Goal: Task Accomplishment & Management: Manage account settings

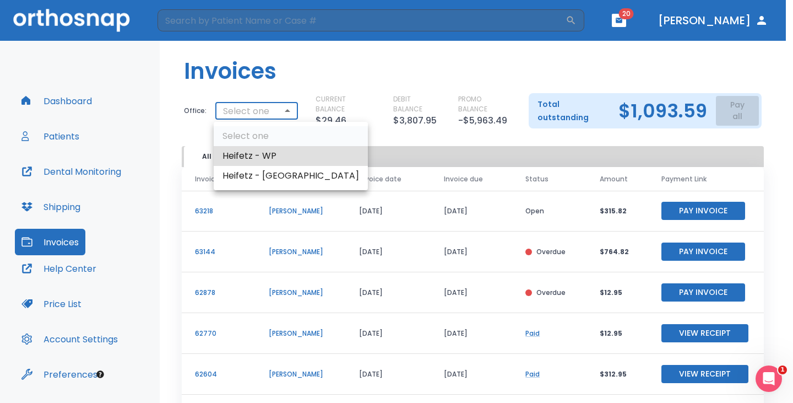
click at [269, 111] on body "​ 20 [PERSON_NAME] Dashboard Patients Dental Monitoring Shipping Invoices Help …" at bounding box center [396, 201] width 793 height 403
click at [248, 176] on li "Heifetz - [GEOGRAPHIC_DATA]" at bounding box center [291, 176] width 154 height 20
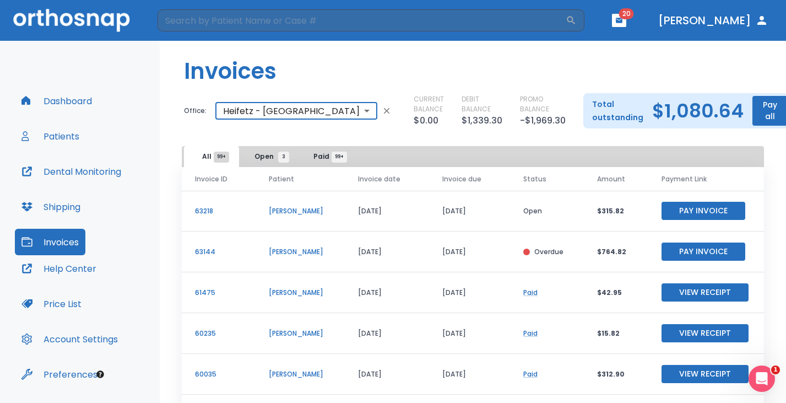
click at [291, 111] on body "​ 20 [PERSON_NAME] Dashboard Patients Dental Monitoring Shipping Invoices Help …" at bounding box center [393, 201] width 786 height 403
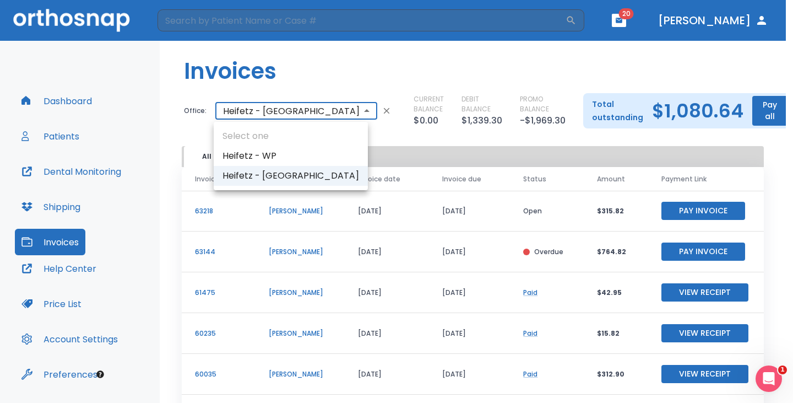
click at [276, 154] on li "Heifetz - WP" at bounding box center [291, 156] width 154 height 20
type input "1183"
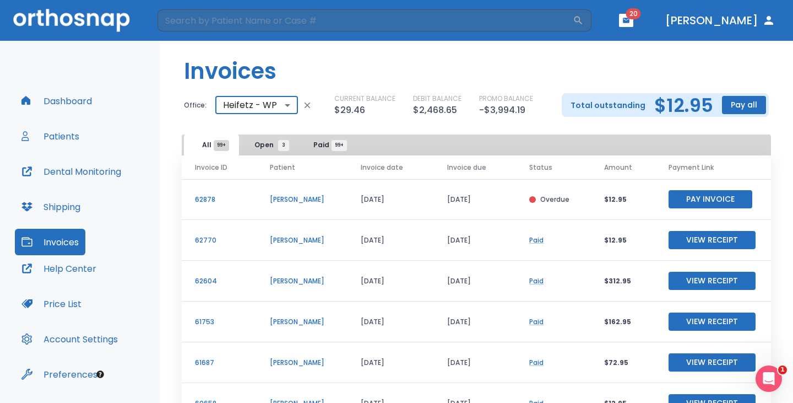
click at [279, 104] on body "​ 20 [PERSON_NAME] Dashboard Patients Dental Monitoring Shipping Invoices Help …" at bounding box center [396, 201] width 793 height 403
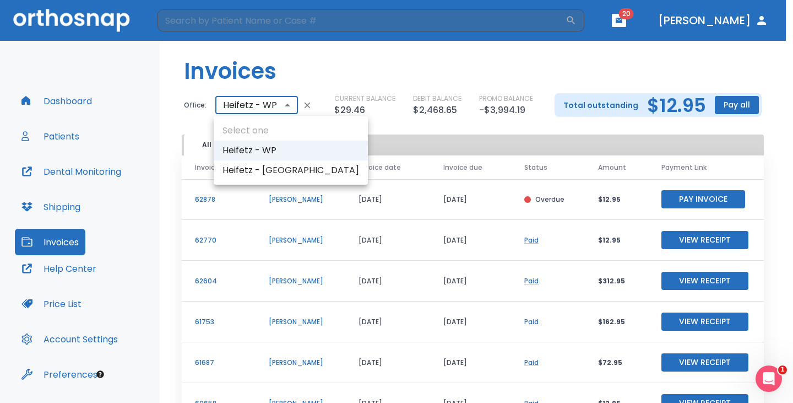
click at [274, 128] on ul "Select one Heifetz - [PERSON_NAME] - [GEOGRAPHIC_DATA]" at bounding box center [291, 150] width 154 height 68
click at [308, 105] on div at bounding box center [396, 201] width 793 height 403
